Goal: Information Seeking & Learning: Find specific fact

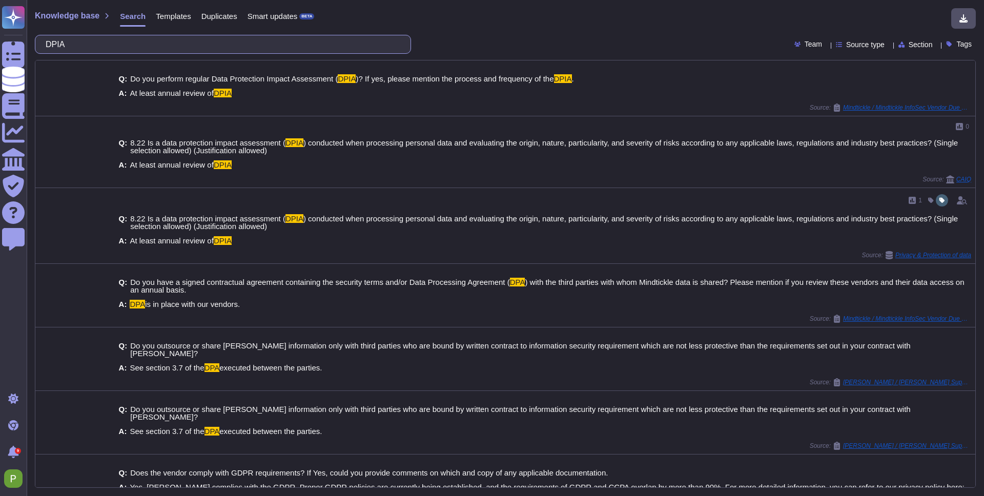
click at [231, 39] on input "DPIA" at bounding box center [220, 44] width 360 height 18
click at [232, 39] on input "DPIA" at bounding box center [220, 44] width 360 height 18
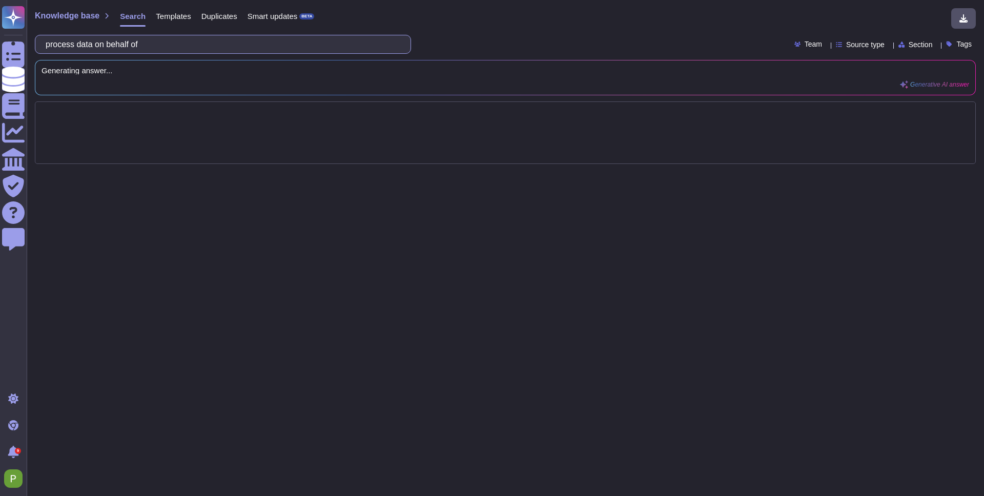
type input "process data on behalf of"
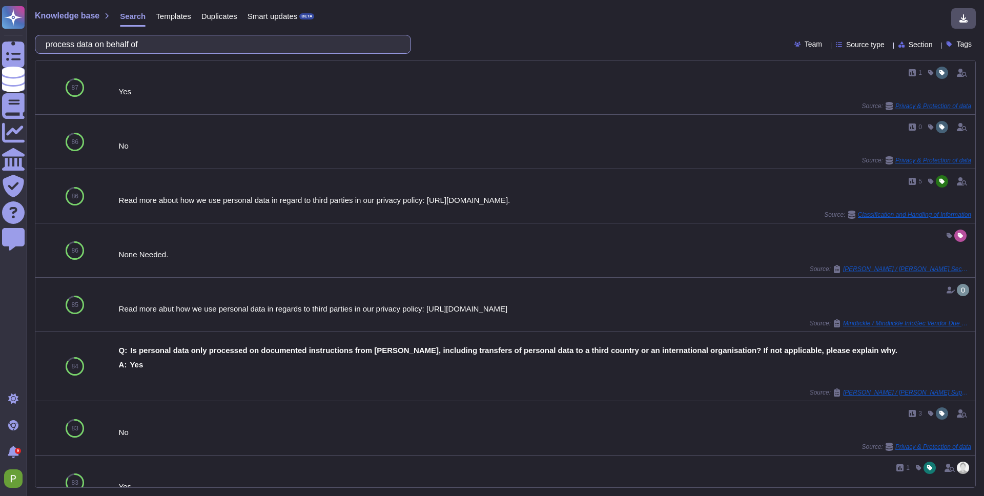
click at [74, 49] on input "process data on behalf of" at bounding box center [220, 44] width 360 height 18
click at [75, 48] on input "process data on behalf of" at bounding box center [220, 44] width 360 height 18
click at [76, 48] on input "process data on behalf of" at bounding box center [220, 44] width 360 height 18
click at [80, 46] on input "process data on behalf of" at bounding box center [220, 44] width 360 height 18
click at [79, 46] on input "process data on behalf of" at bounding box center [220, 44] width 360 height 18
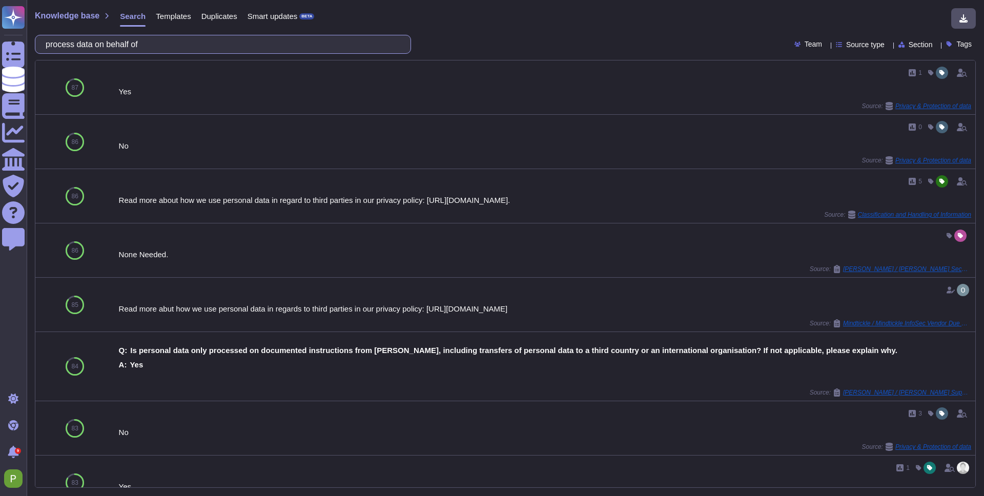
click at [79, 46] on input "process data on behalf of" at bounding box center [220, 44] width 360 height 18
